Goal: Use online tool/utility: Utilize a website feature to perform a specific function

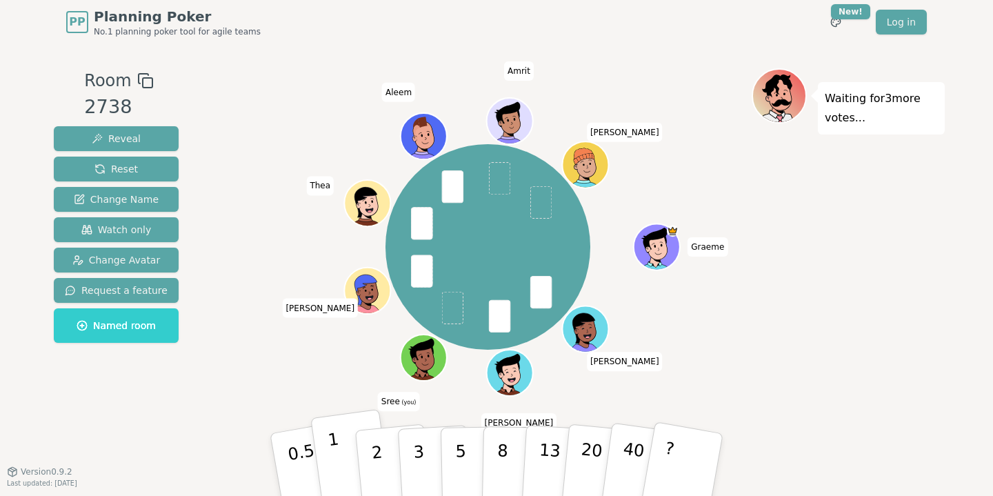
click at [331, 457] on p "1" at bounding box center [337, 466] width 21 height 75
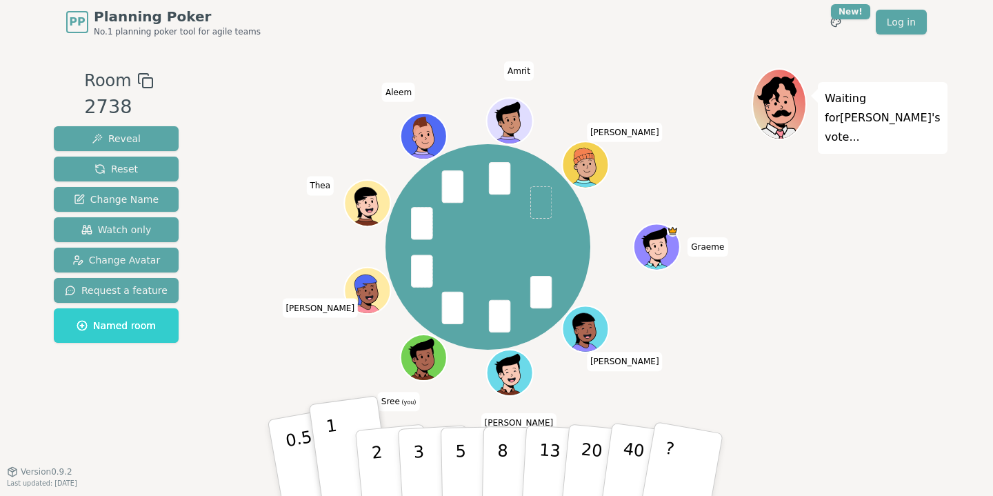
click at [295, 444] on p "0.5" at bounding box center [303, 466] width 39 height 78
click at [335, 470] on p "1" at bounding box center [337, 466] width 21 height 75
click at [302, 460] on p "0.5" at bounding box center [303, 466] width 39 height 78
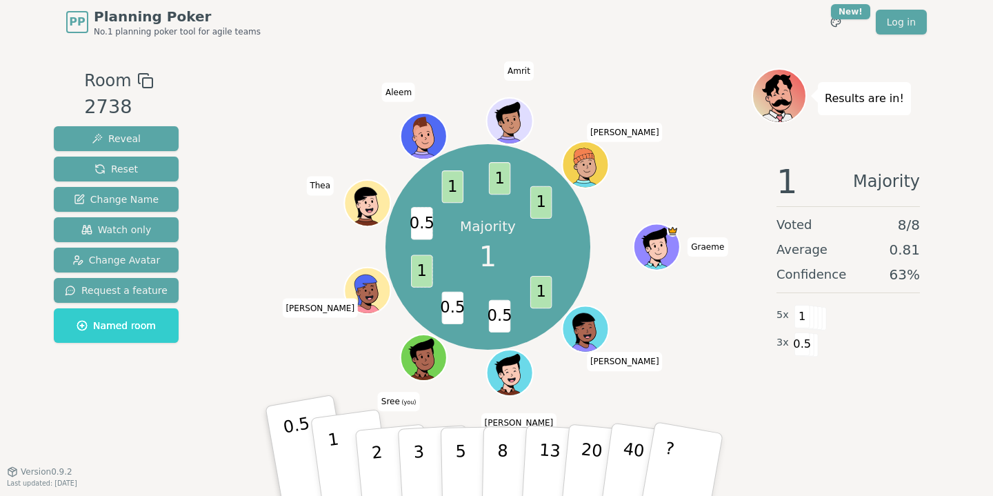
click at [341, 444] on button "1" at bounding box center [351, 465] width 82 height 112
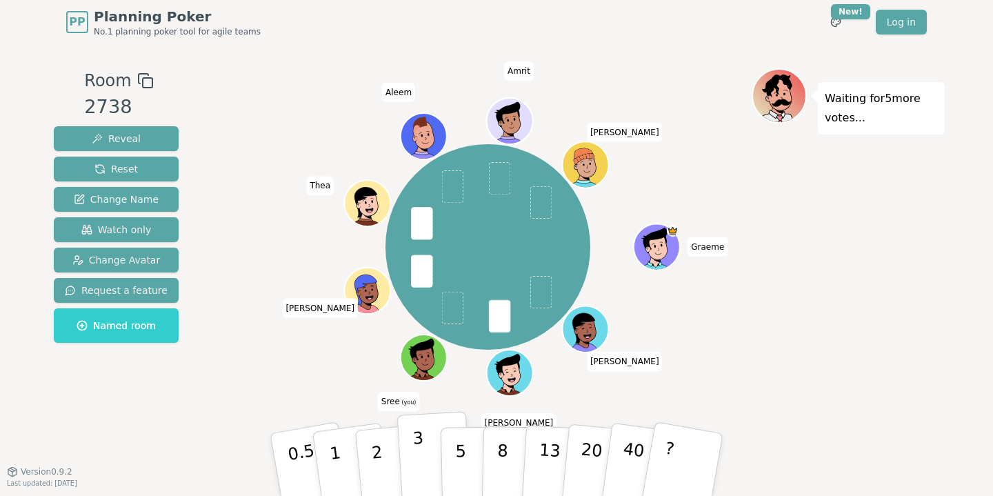
click at [424, 470] on button "3" at bounding box center [434, 465] width 75 height 108
click at [409, 438] on button "3" at bounding box center [434, 465] width 75 height 108
click at [391, 447] on button "2" at bounding box center [393, 465] width 79 height 110
click at [341, 453] on button "1" at bounding box center [351, 465] width 82 height 112
click at [303, 477] on p "0.5" at bounding box center [303, 466] width 39 height 78
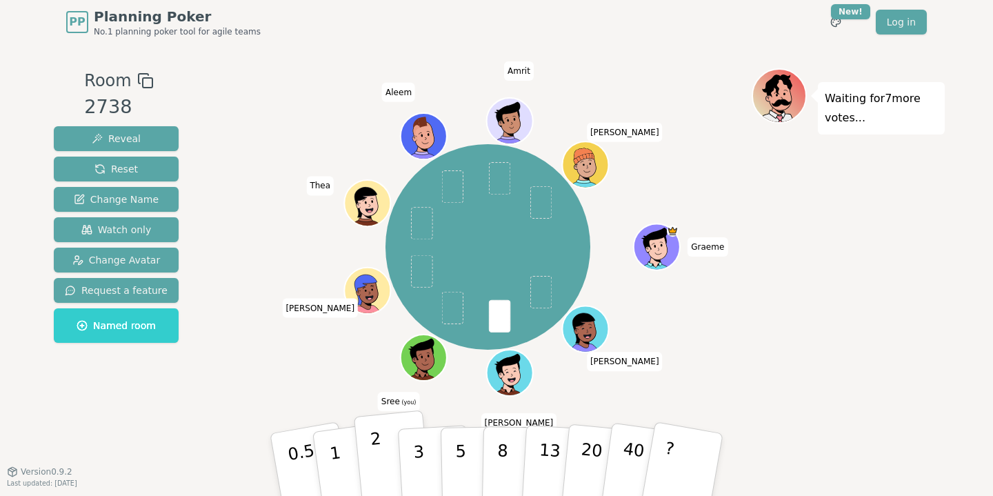
click at [385, 469] on button "2" at bounding box center [393, 465] width 79 height 110
click at [343, 452] on button "1" at bounding box center [351, 465] width 82 height 112
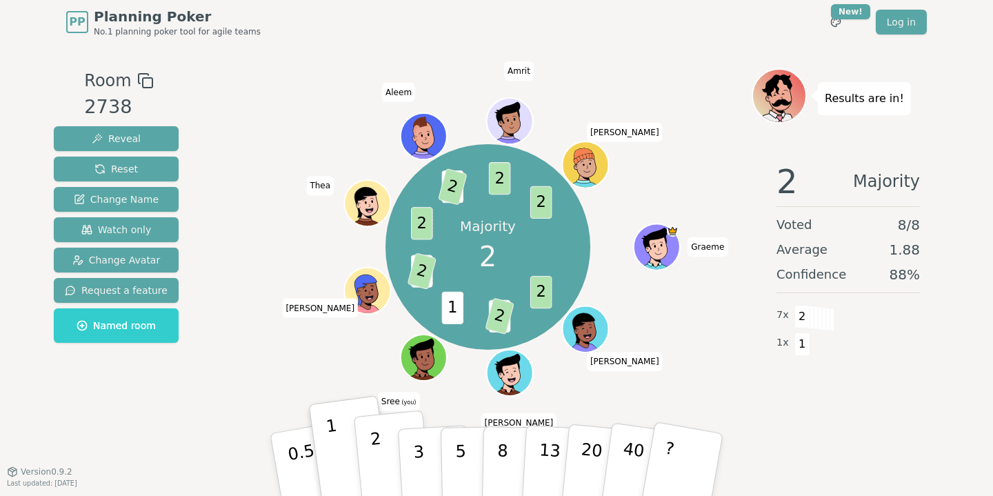
click at [386, 457] on button "2" at bounding box center [393, 465] width 79 height 110
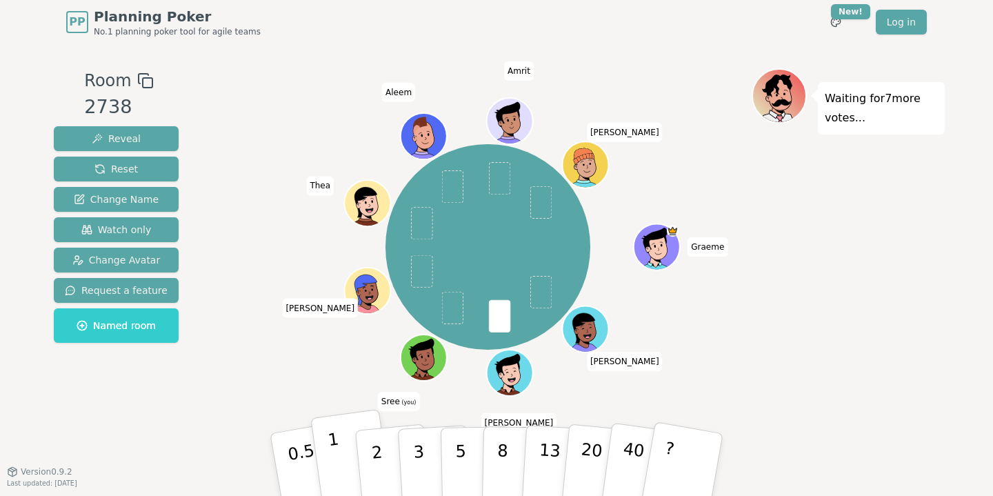
click at [342, 451] on button "1" at bounding box center [351, 465] width 82 height 112
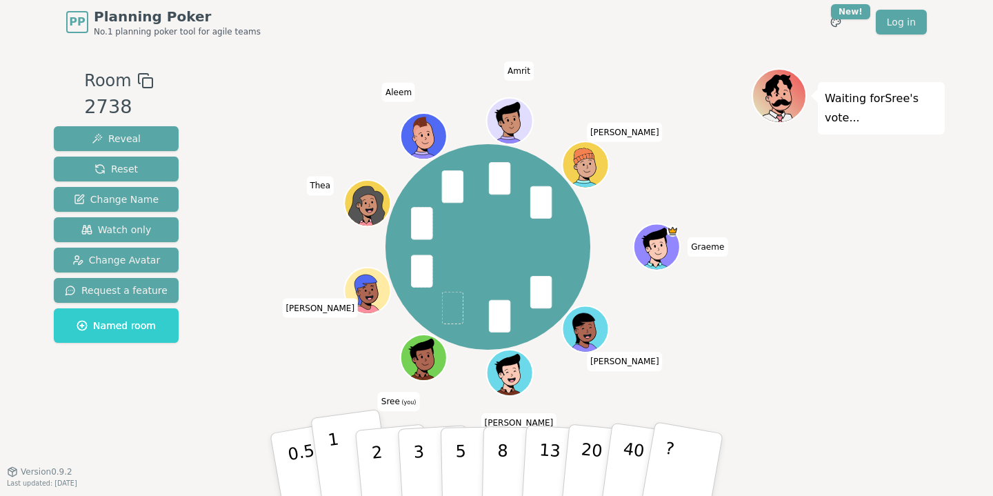
click at [339, 466] on button "1" at bounding box center [351, 465] width 82 height 112
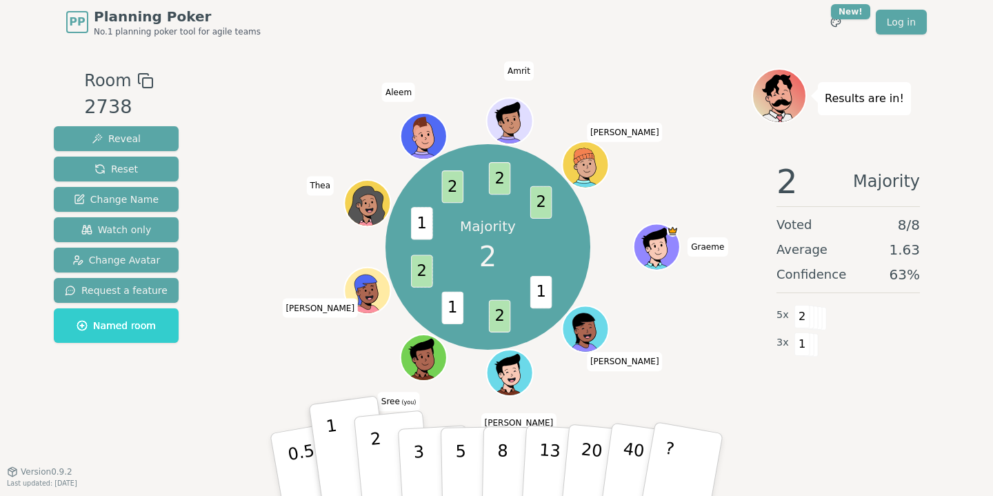
click at [385, 482] on button "2" at bounding box center [393, 465] width 79 height 110
click at [385, 482] on div "2" at bounding box center [393, 465] width 46 height 52
